Goal: Find specific page/section

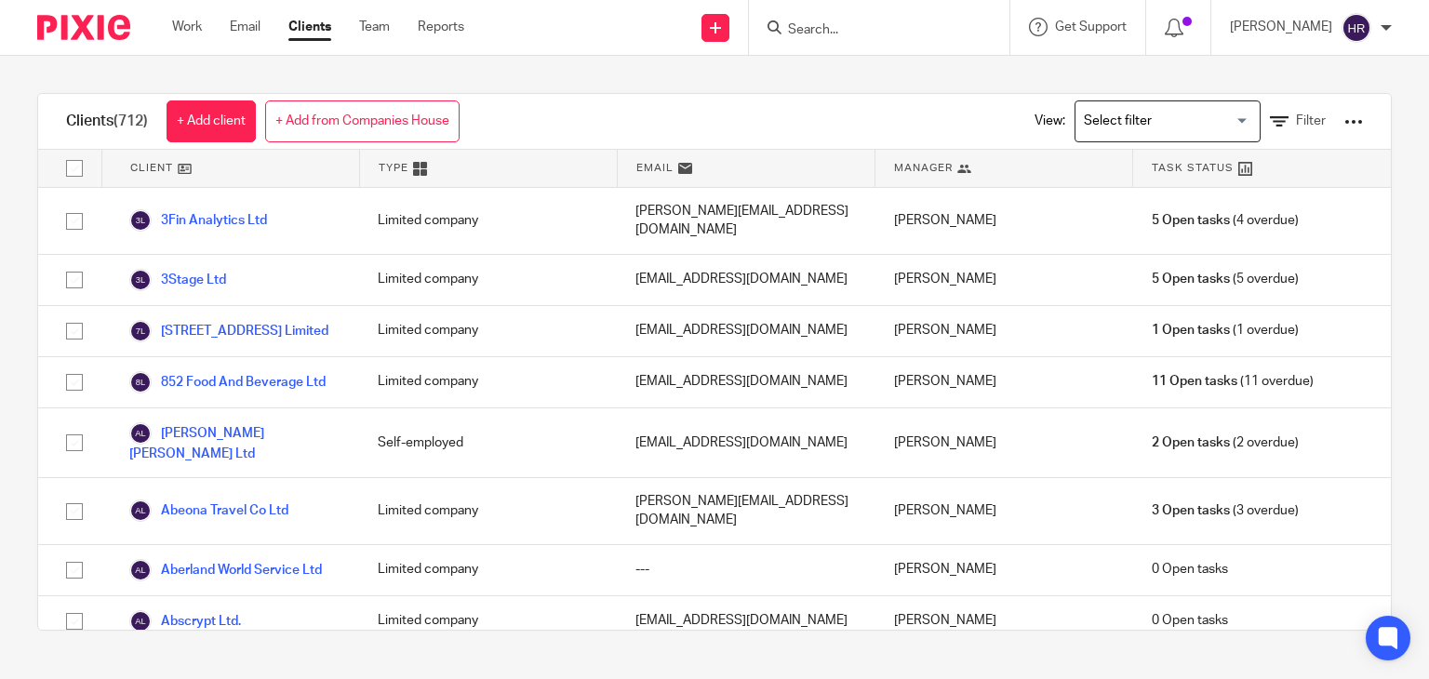
click at [824, 24] on input "Search" at bounding box center [870, 30] width 168 height 17
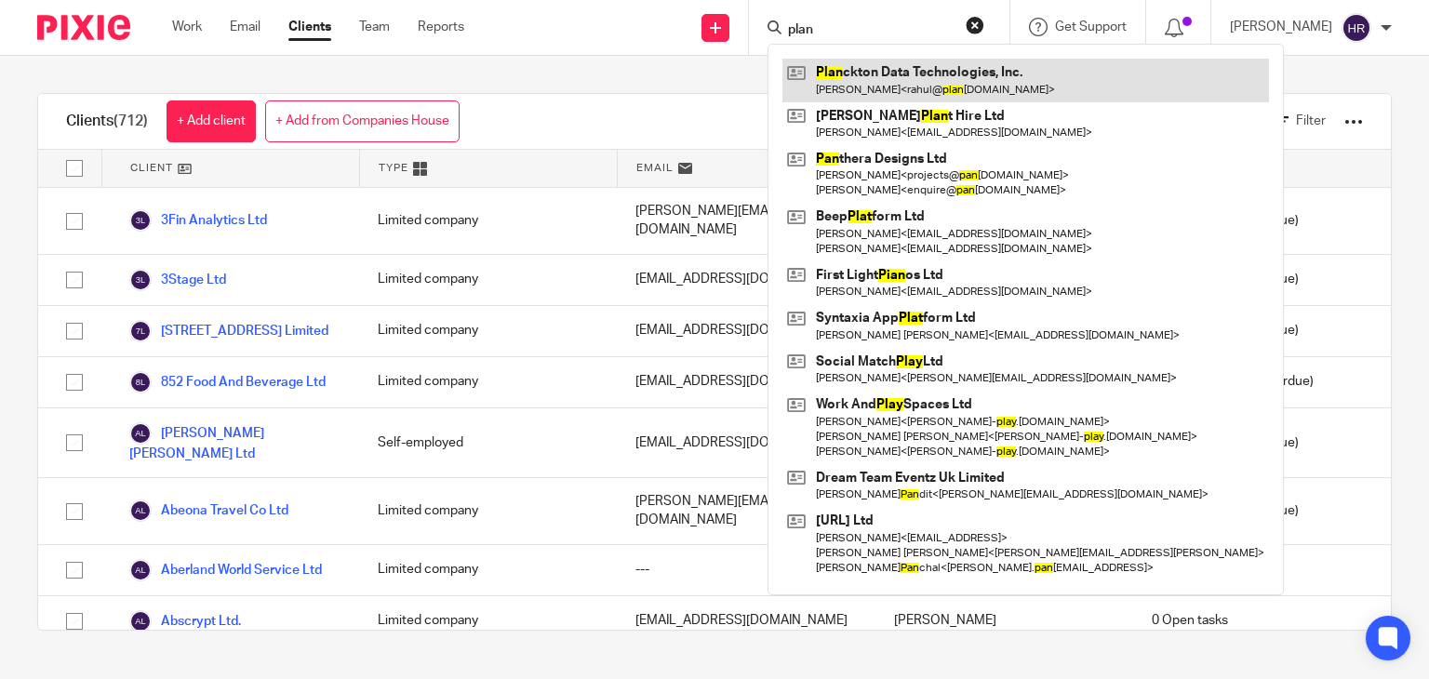
type input "plan"
click at [825, 73] on link at bounding box center [1026, 80] width 487 height 43
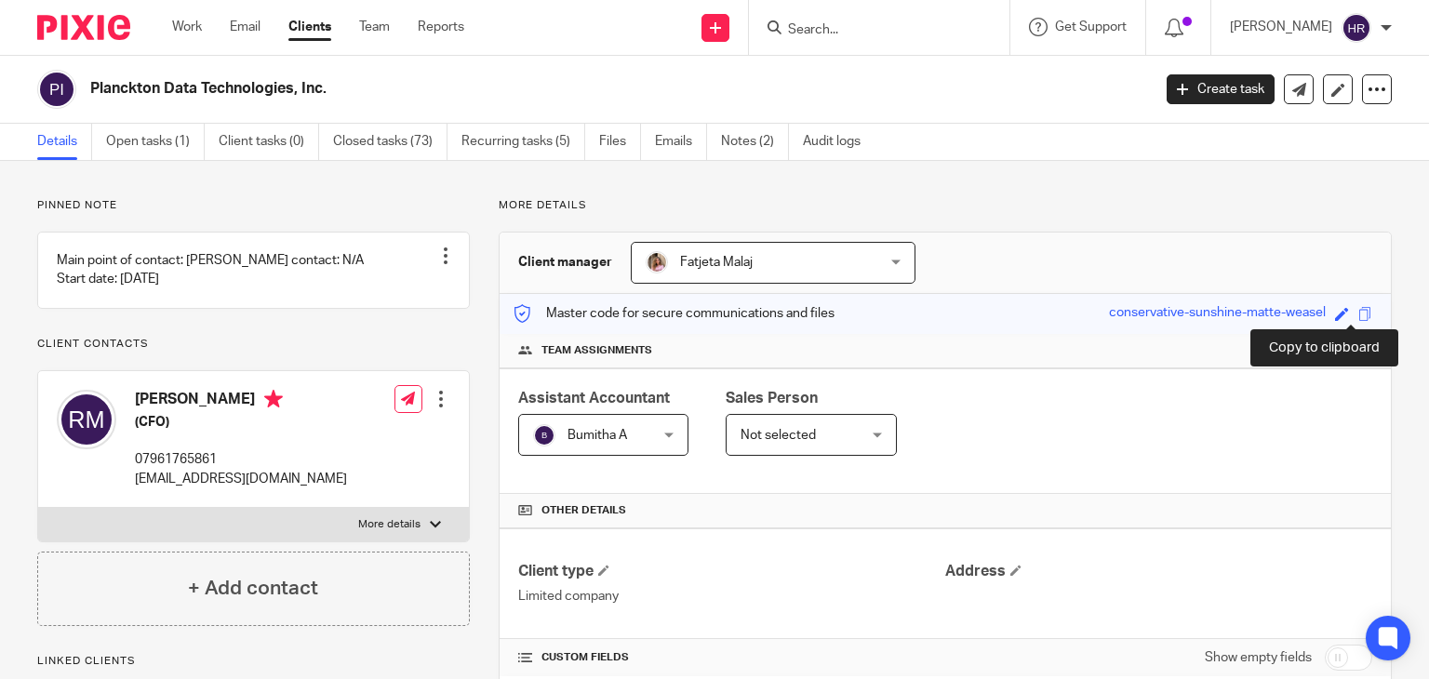
click at [1359, 314] on span at bounding box center [1366, 314] width 14 height 14
click at [856, 34] on input "Search" at bounding box center [870, 30] width 168 height 17
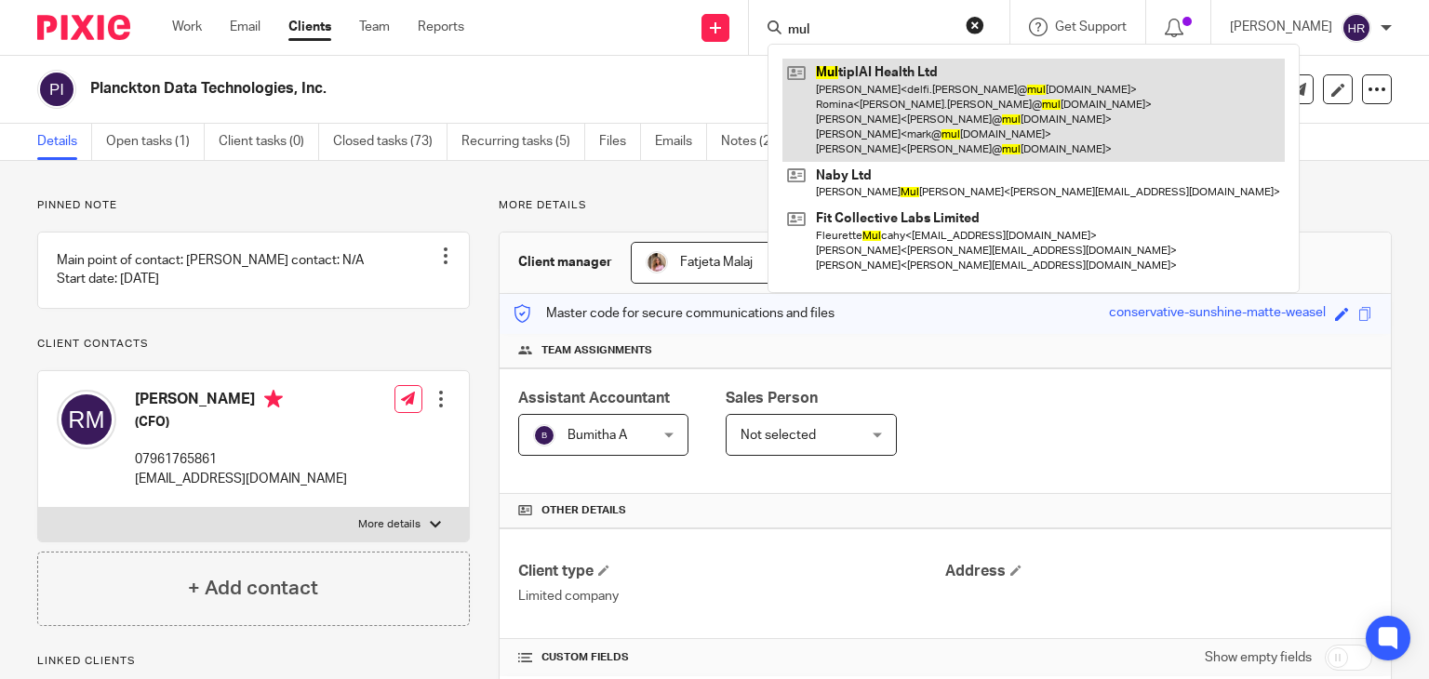
type input "mul"
click at [866, 66] on link at bounding box center [1034, 110] width 503 height 103
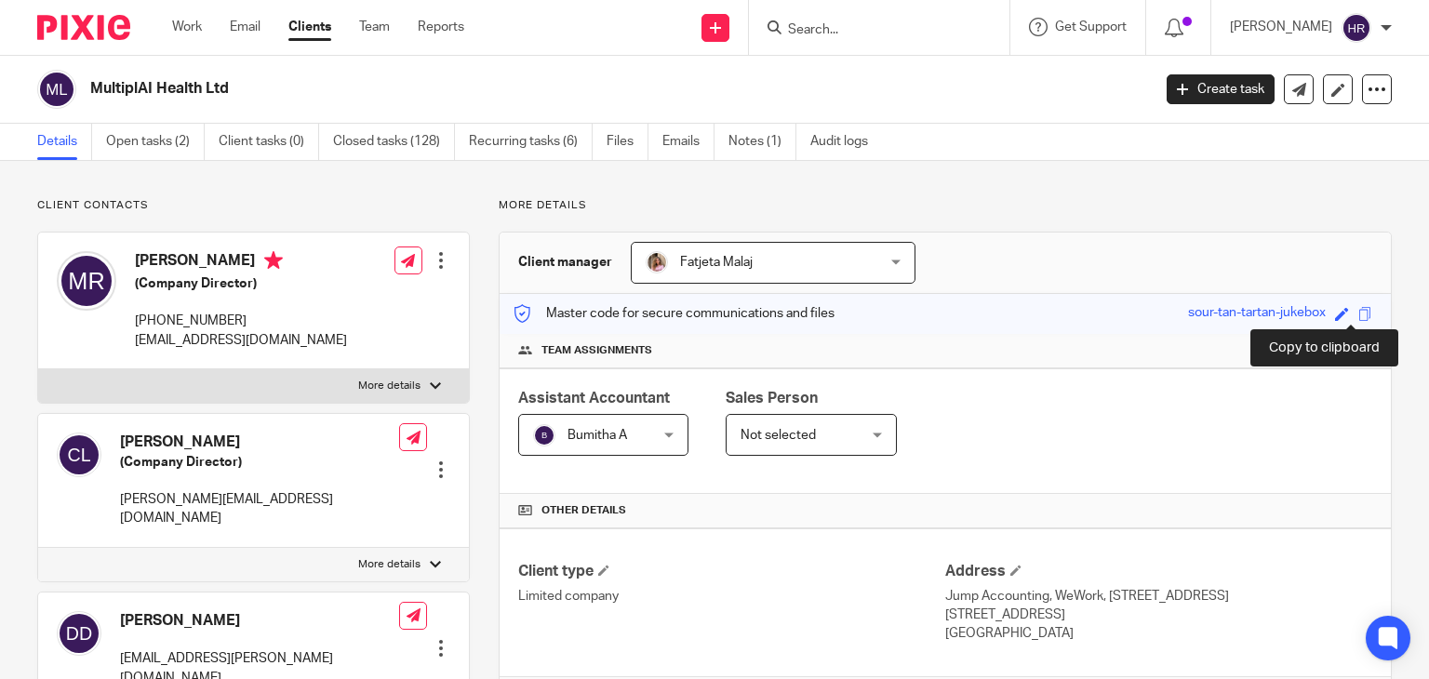
click at [1359, 315] on span at bounding box center [1366, 314] width 14 height 14
click at [806, 20] on form at bounding box center [885, 27] width 198 height 23
click at [797, 25] on input "Search" at bounding box center [870, 30] width 168 height 17
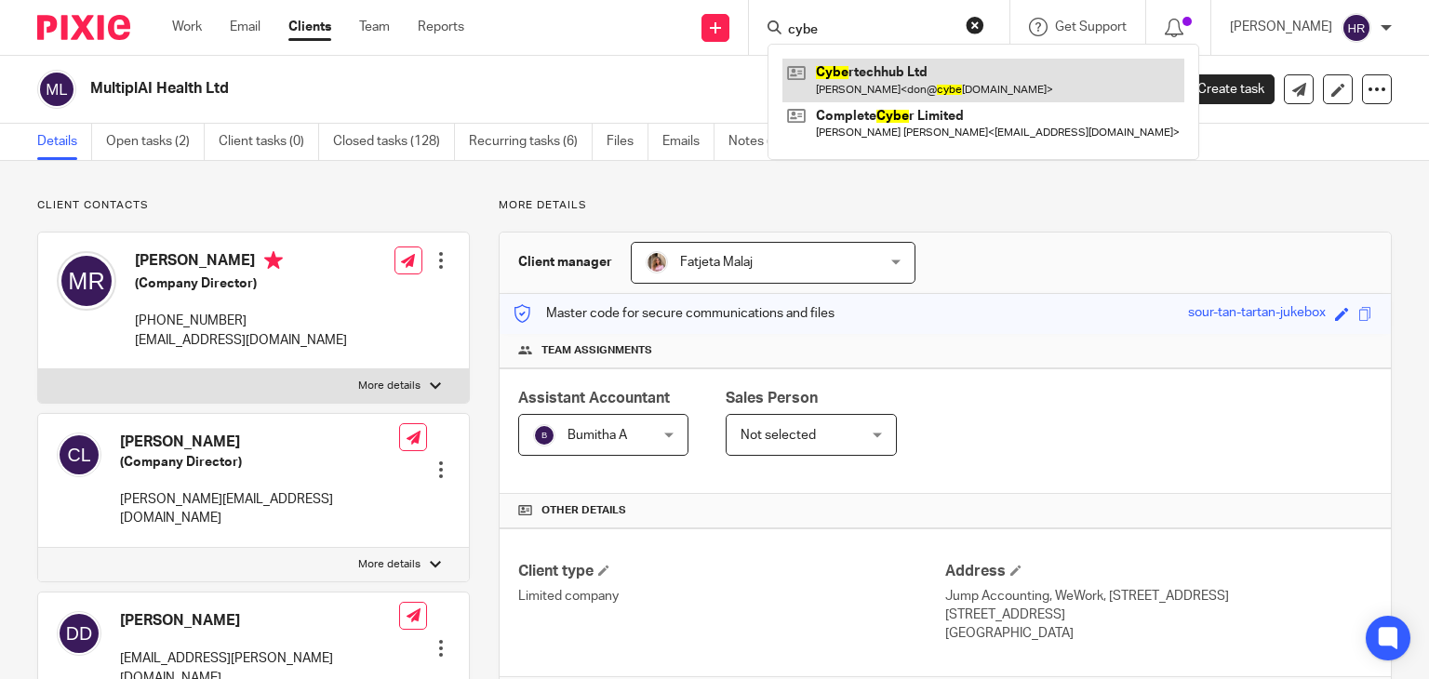
type input "cybe"
click at [833, 75] on link at bounding box center [984, 80] width 402 height 43
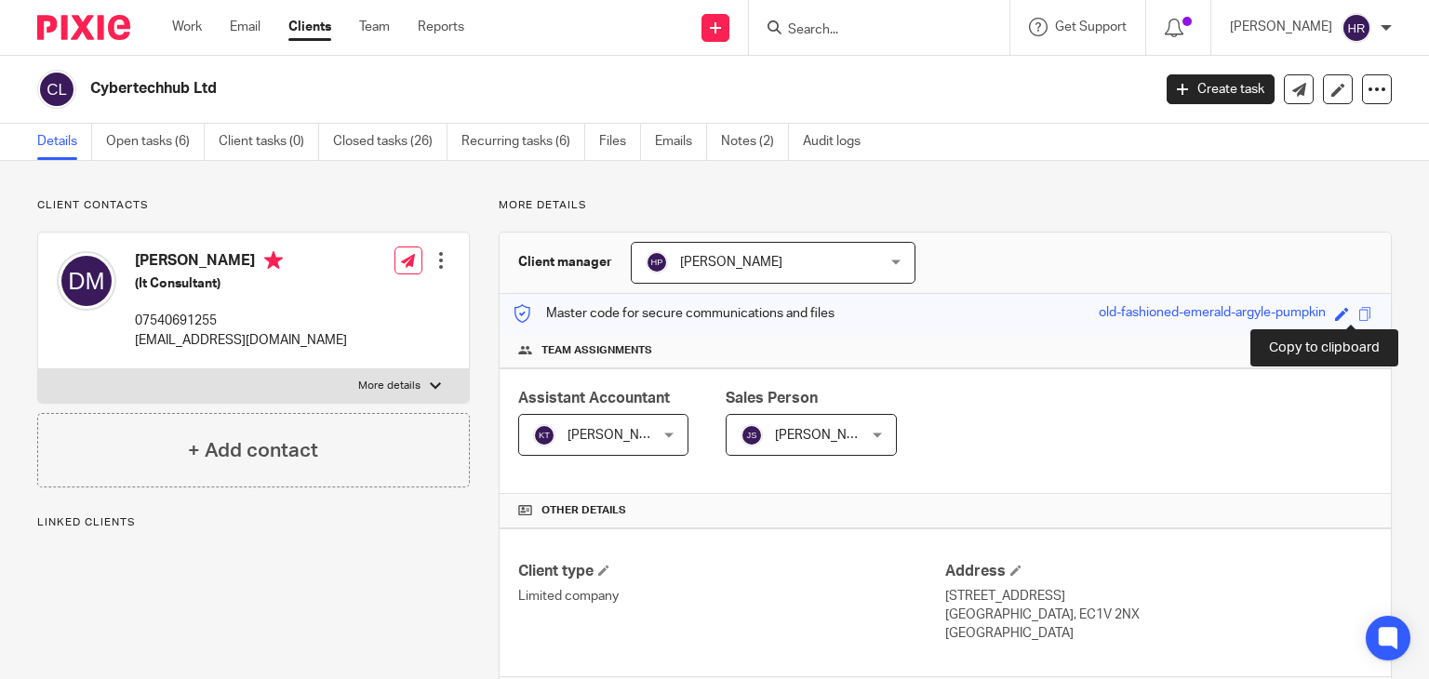
click at [1359, 317] on span at bounding box center [1366, 314] width 14 height 14
click at [1359, 312] on span at bounding box center [1366, 314] width 14 height 14
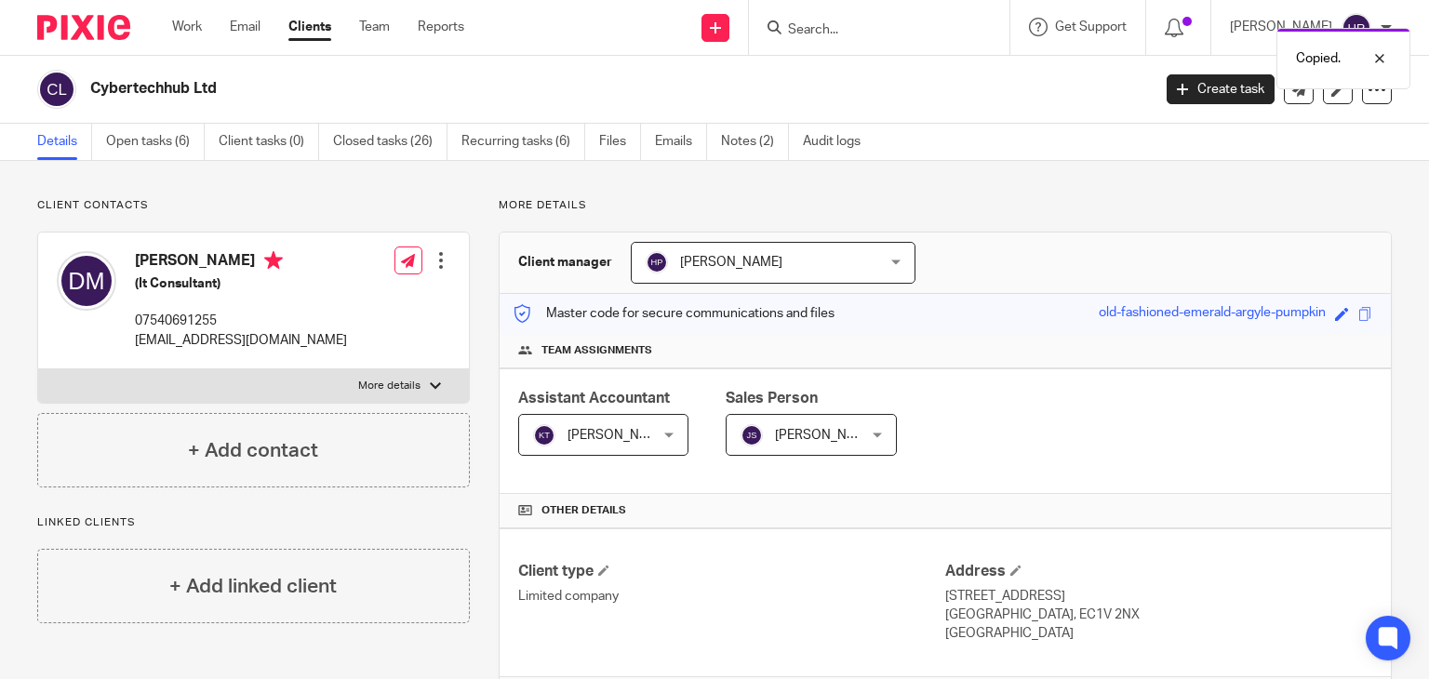
click at [829, 34] on div "Copied." at bounding box center [1063, 54] width 696 height 71
click at [826, 33] on div "Copied." at bounding box center [1063, 54] width 696 height 71
click at [810, 29] on div "Copied." at bounding box center [1063, 54] width 696 height 71
click at [785, 28] on div "Copied." at bounding box center [1063, 54] width 696 height 71
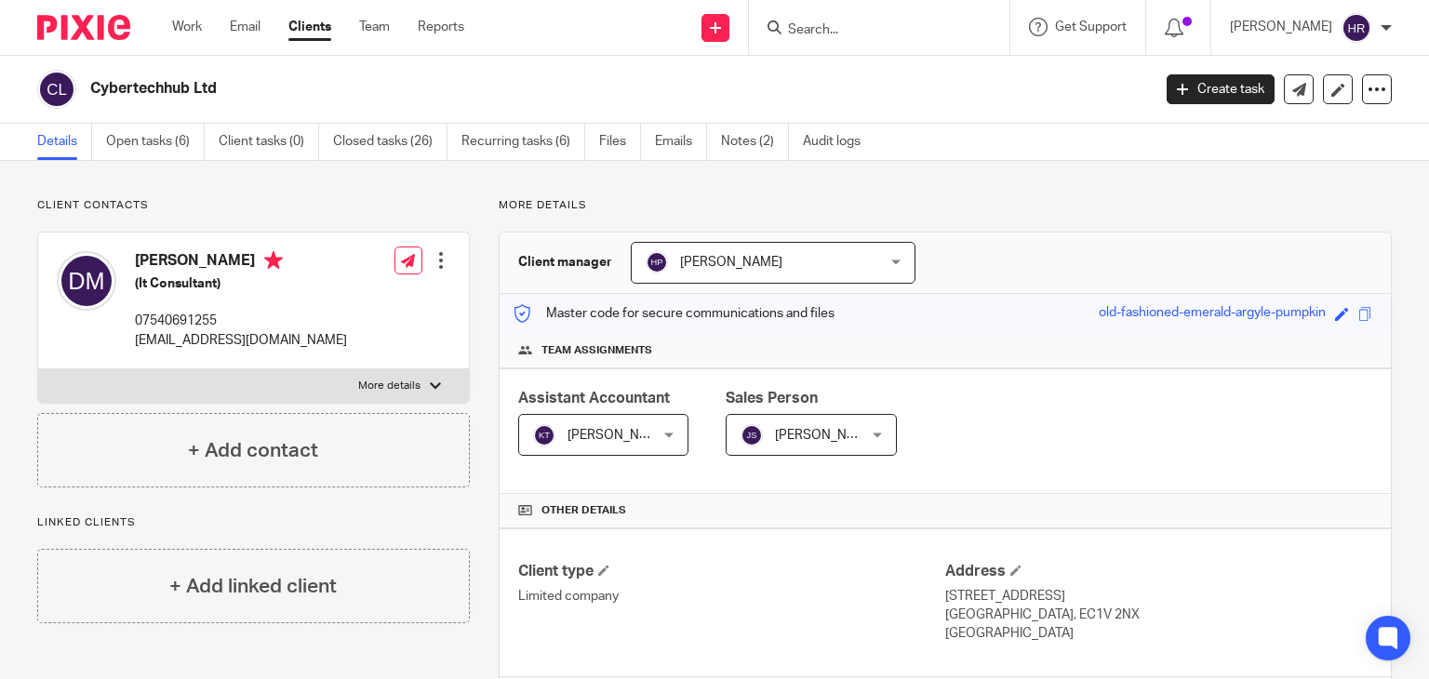
click at [800, 24] on input "Search" at bounding box center [870, 30] width 168 height 17
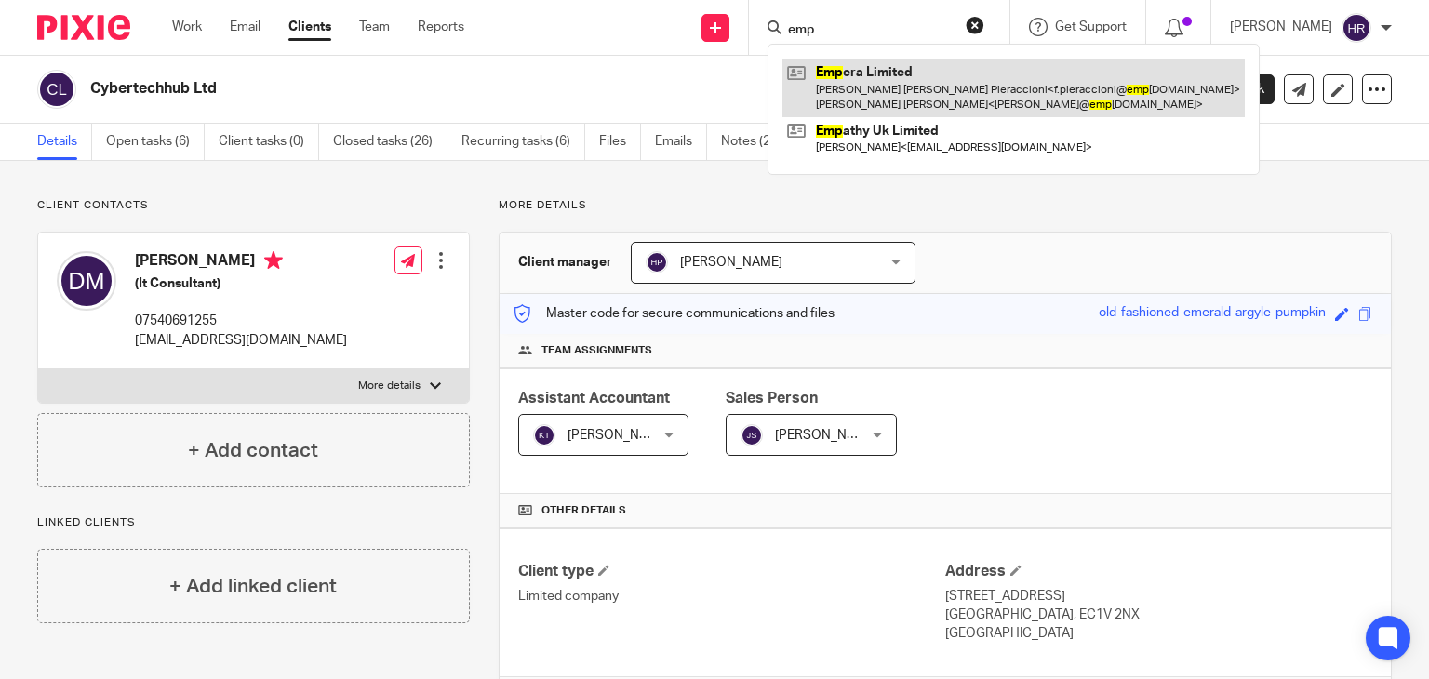
type input "emp"
click at [823, 79] on link at bounding box center [1014, 88] width 463 height 58
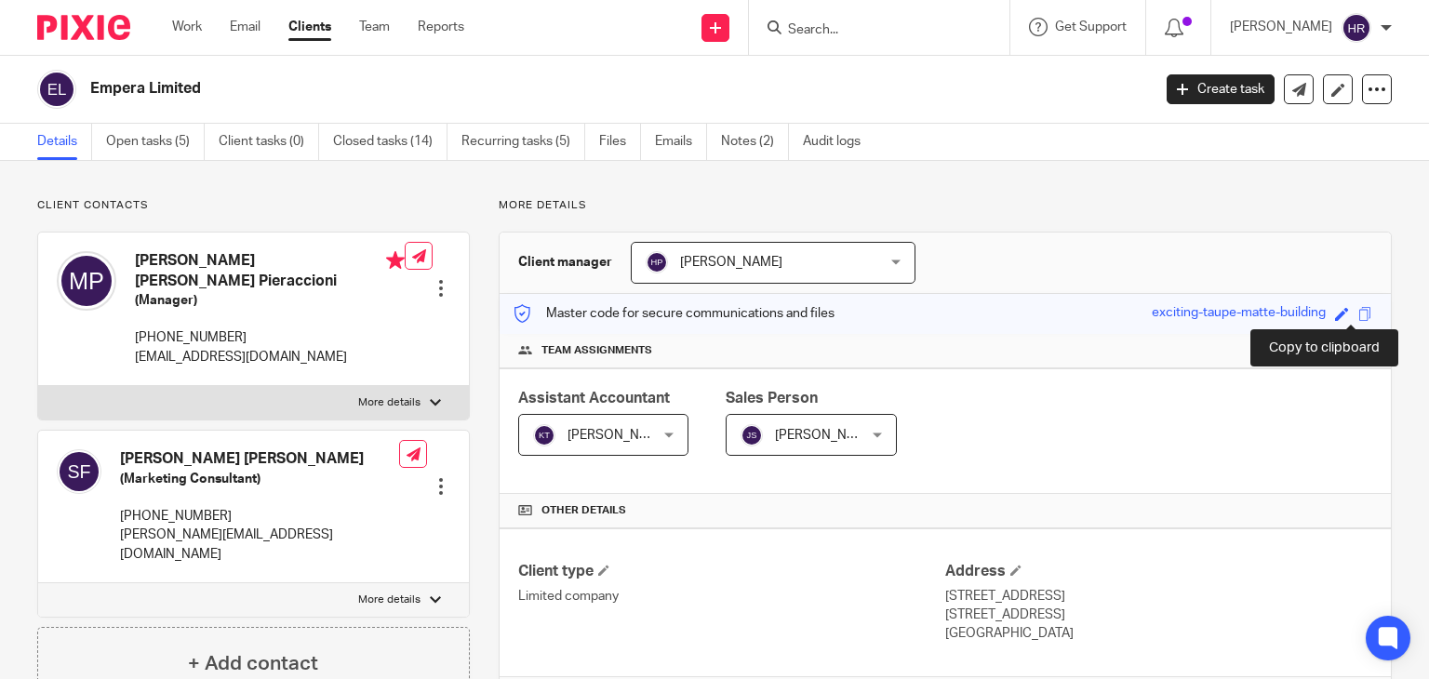
click at [1359, 314] on span at bounding box center [1366, 314] width 14 height 14
